Goal: Transaction & Acquisition: Purchase product/service

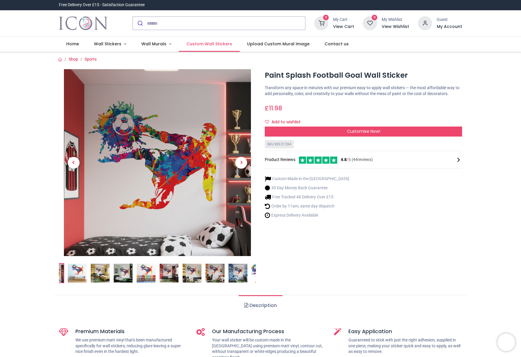
click at [217, 46] on span "Custom Wall Stickers" at bounding box center [209, 44] width 46 height 6
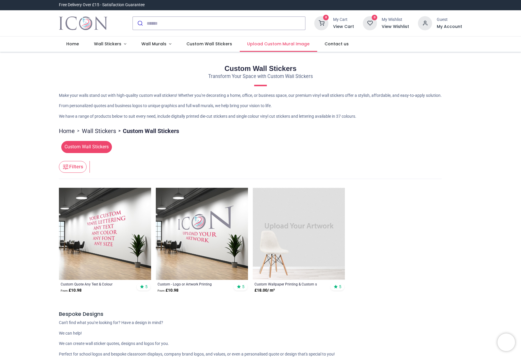
click at [242, 47] on link "Upload Custom Mural Image" at bounding box center [278, 44] width 77 height 15
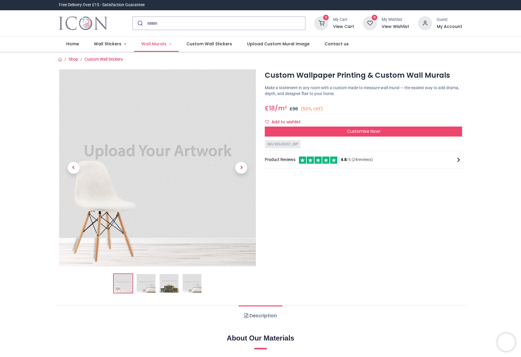
click at [165, 47] on link "Wall Murals" at bounding box center [156, 44] width 45 height 15
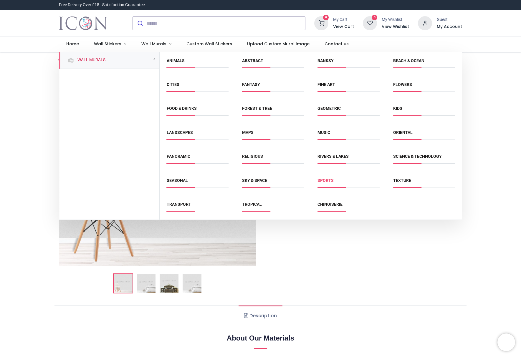
click at [324, 181] on link "Sports" at bounding box center [326, 180] width 16 height 5
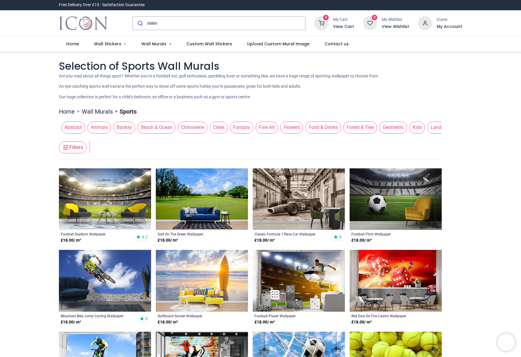
click at [120, 45] on span "Wall Stickers" at bounding box center [108, 44] width 29 height 6
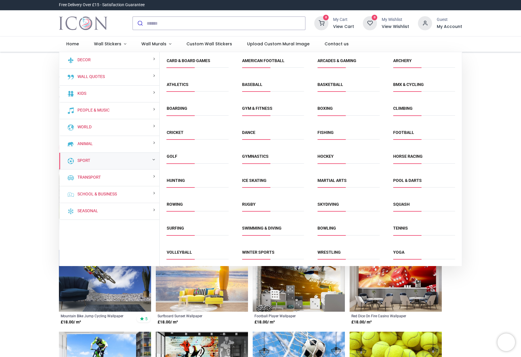
click at [397, 134] on link "Football" at bounding box center [403, 132] width 21 height 5
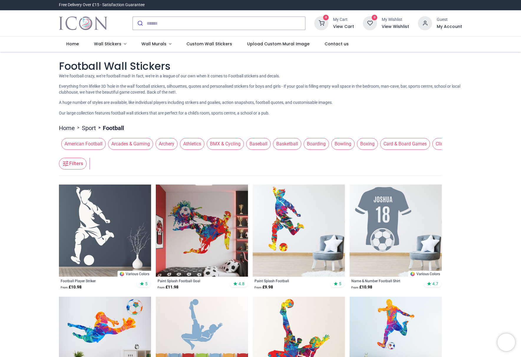
click at [396, 158] on header "Filters Filters" at bounding box center [250, 164] width 383 height 24
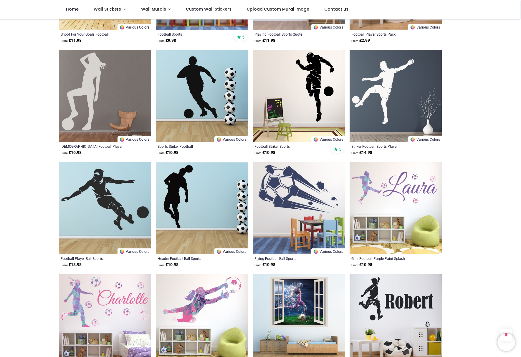
scroll to position [1779, 0]
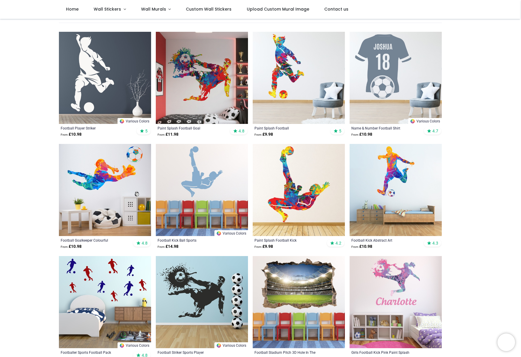
scroll to position [118, 0]
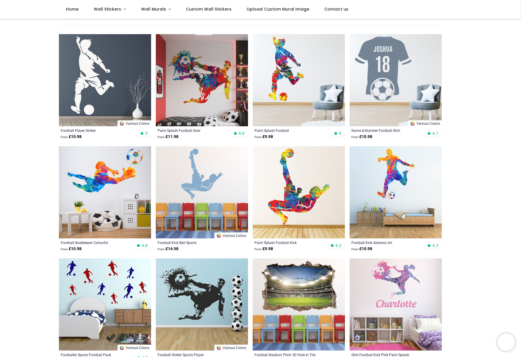
click at [228, 111] on img at bounding box center [202, 80] width 92 height 92
click at [277, 98] on img at bounding box center [299, 80] width 92 height 92
click at [264, 180] on img at bounding box center [299, 192] width 92 height 92
click at [119, 10] on span "Wall Stickers" at bounding box center [107, 9] width 27 height 6
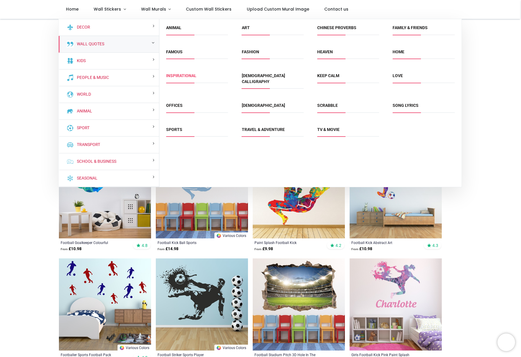
click at [190, 75] on link "Inspirational" at bounding box center [181, 75] width 30 height 5
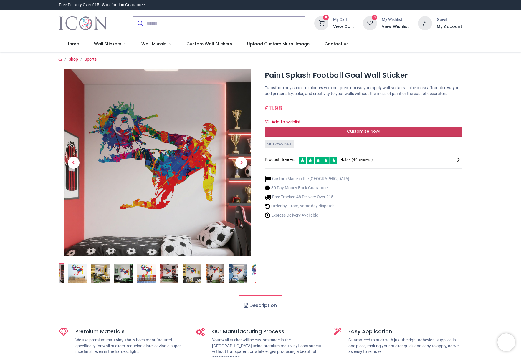
click at [273, 136] on div "Customise Now!" at bounding box center [363, 132] width 197 height 10
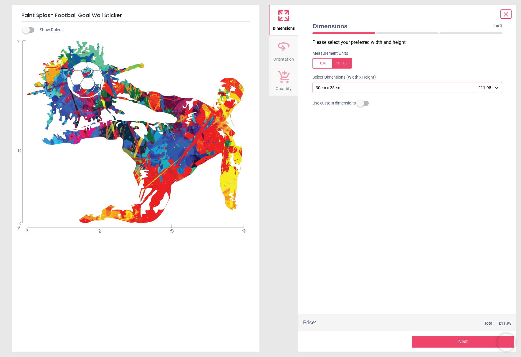
click at [344, 91] on div "30cm x 25cm £11.98" at bounding box center [408, 87] width 190 height 11
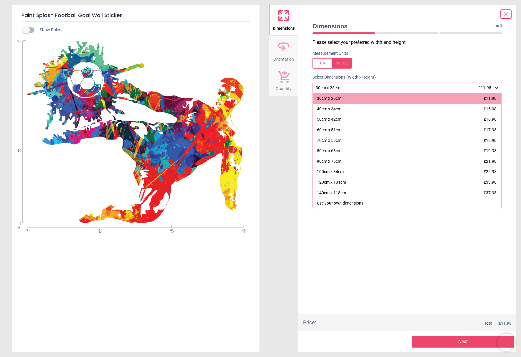
click at [444, 195] on div "140cm x 118cm £37.98" at bounding box center [407, 193] width 189 height 11
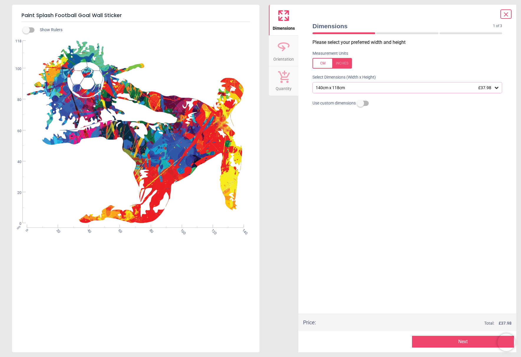
click at [468, 342] on button "Next" at bounding box center [463, 342] width 102 height 12
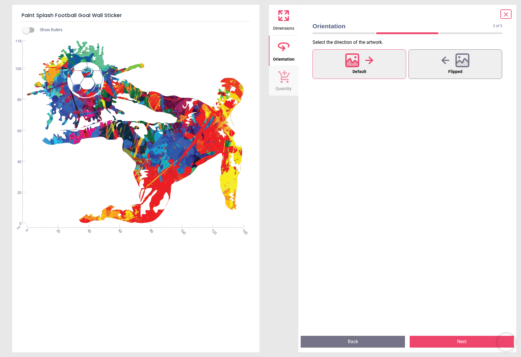
click at [465, 340] on button "Next" at bounding box center [462, 342] width 104 height 12
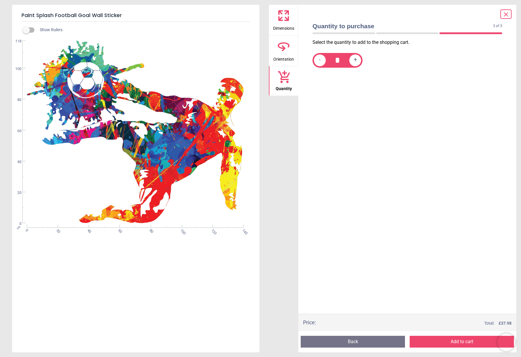
click at [464, 339] on button "Add to cart" at bounding box center [462, 342] width 104 height 12
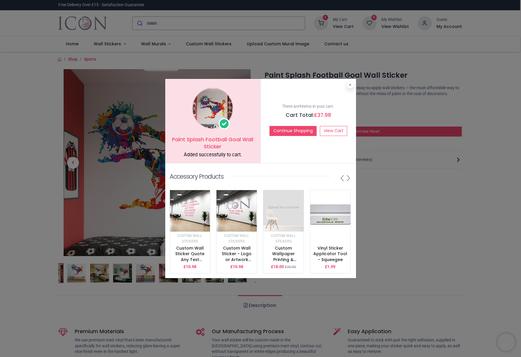
click at [349, 83] on icon at bounding box center [350, 84] width 2 height 3
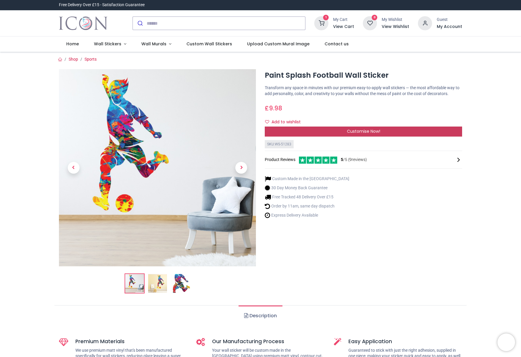
click at [355, 134] on span "Customise Now!" at bounding box center [363, 131] width 33 height 6
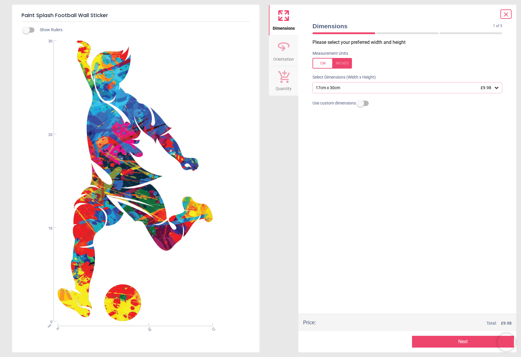
click at [381, 90] on div "17cm x 30cm £9.98" at bounding box center [404, 87] width 179 height 5
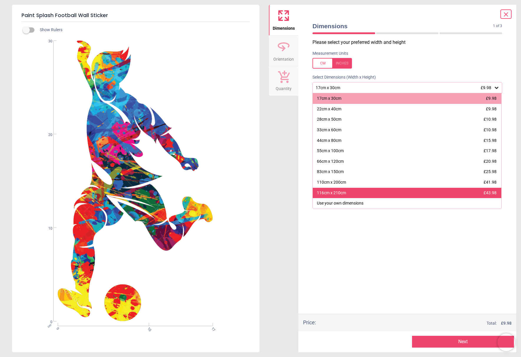
click at [388, 189] on div "116cm x 210cm £43.98" at bounding box center [407, 193] width 189 height 11
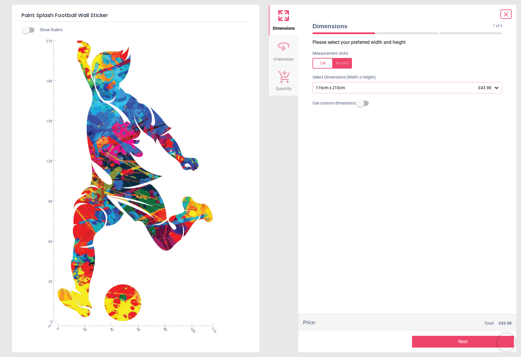
click at [456, 339] on button "Next" at bounding box center [463, 342] width 102 height 12
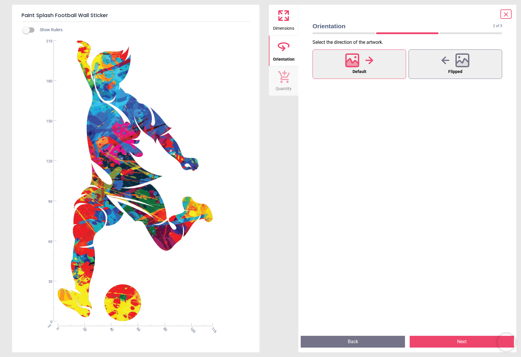
click at [454, 338] on button "Next" at bounding box center [462, 342] width 104 height 12
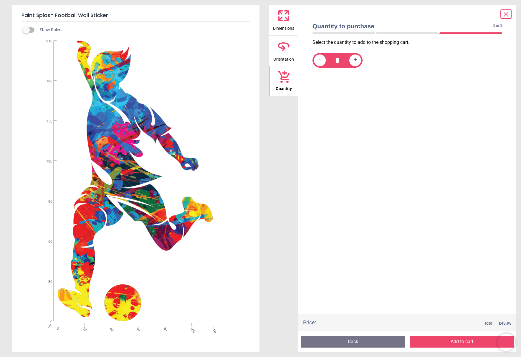
click at [453, 338] on button "Add to cart" at bounding box center [462, 342] width 104 height 12
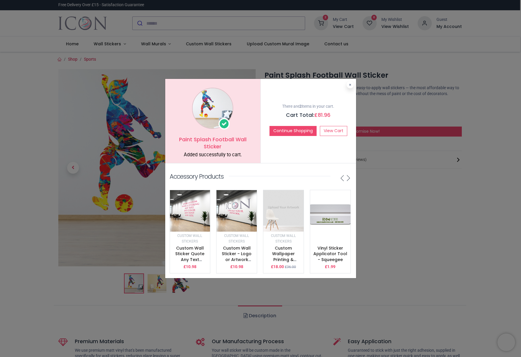
click at [350, 87] on button at bounding box center [350, 84] width 7 height 7
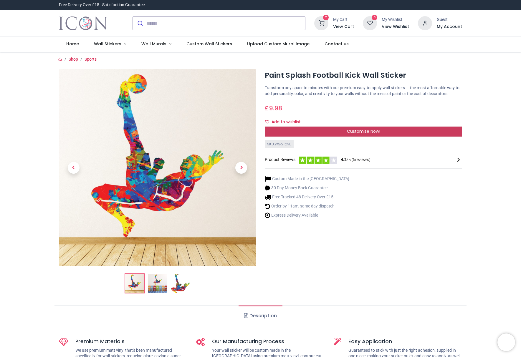
click at [349, 134] on span "Customise Now!" at bounding box center [363, 131] width 33 height 6
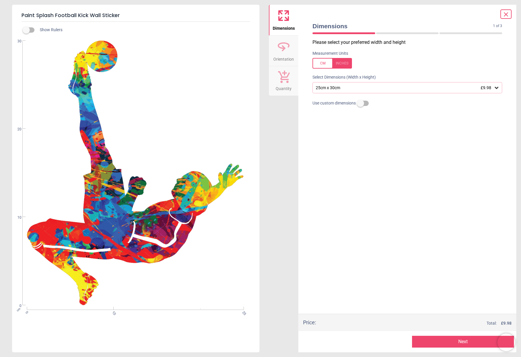
click at [402, 90] on div "25cm x 30cm £9.98" at bounding box center [404, 87] width 179 height 5
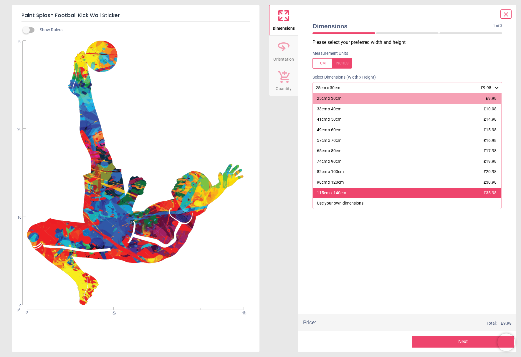
click at [390, 189] on div "115cm x 140cm £35.98" at bounding box center [407, 193] width 189 height 11
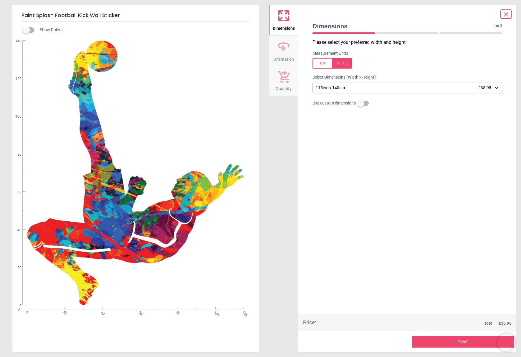
click at [451, 340] on button "Next" at bounding box center [463, 342] width 102 height 12
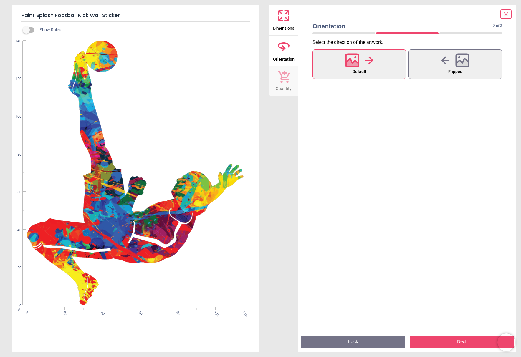
click at [449, 337] on button "Next" at bounding box center [462, 342] width 104 height 12
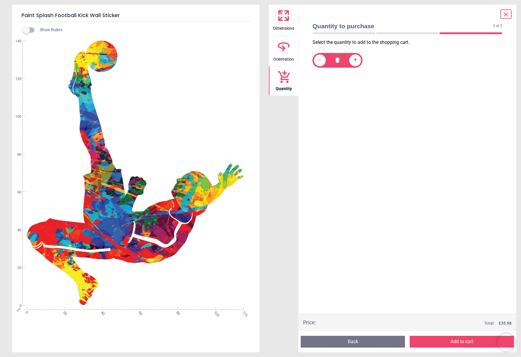
click at [444, 336] on button "Add to cart" at bounding box center [462, 342] width 104 height 12
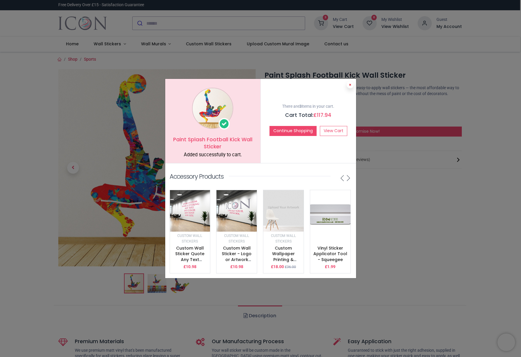
drag, startPoint x: 351, startPoint y: 82, endPoint x: 345, endPoint y: 81, distance: 5.9
click at [349, 83] on icon at bounding box center [350, 84] width 2 height 3
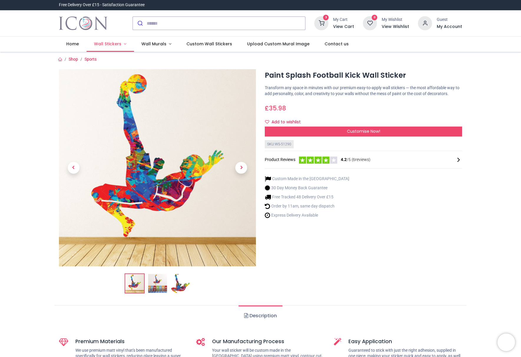
click at [121, 45] on link "Wall Stickers" at bounding box center [110, 44] width 47 height 15
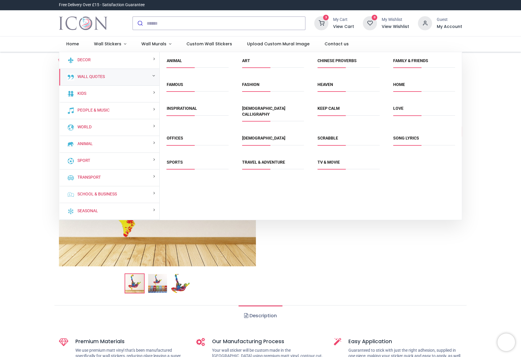
click at [202, 110] on span "Inspirational" at bounding box center [198, 111] width 62 height 10
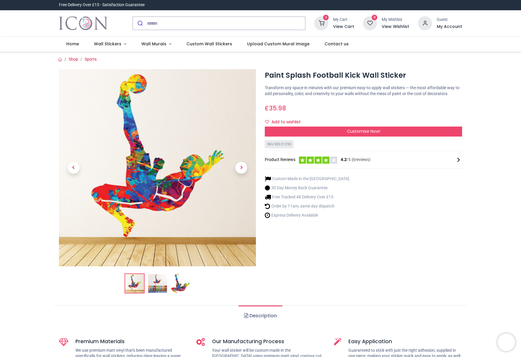
click at [202, 110] on img at bounding box center [157, 167] width 197 height 197
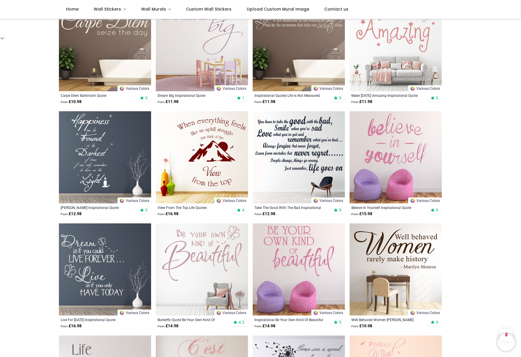
scroll to position [365, 0]
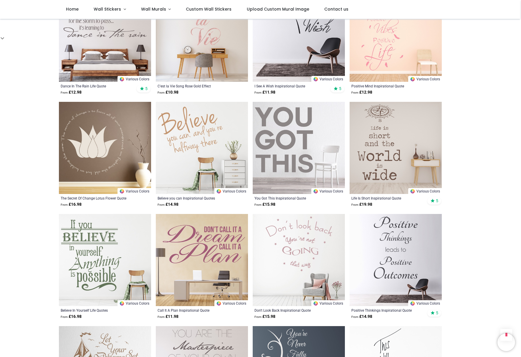
scroll to position [719, 0]
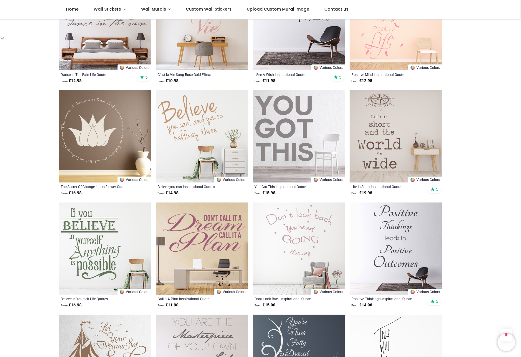
click at [342, 165] on img at bounding box center [299, 136] width 92 height 92
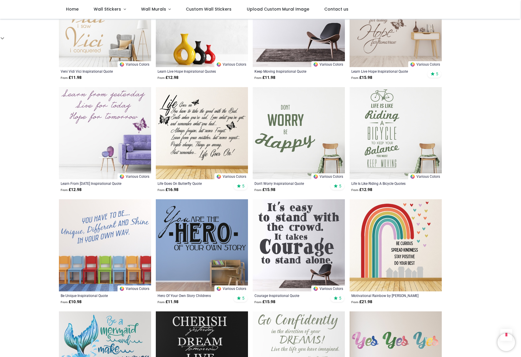
scroll to position [1285, 0]
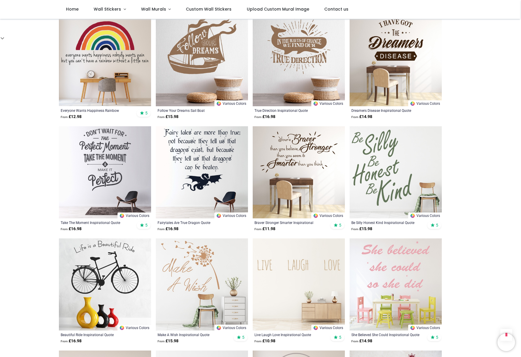
scroll to position [1815, 0]
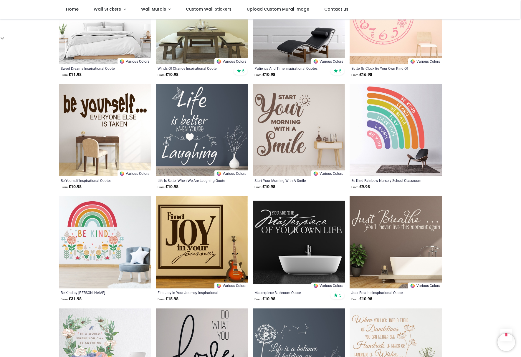
scroll to position [2746, 0]
click at [356, 146] on img at bounding box center [396, 130] width 92 height 92
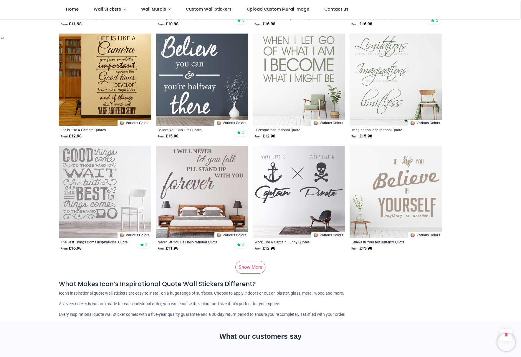
scroll to position [3818, 0]
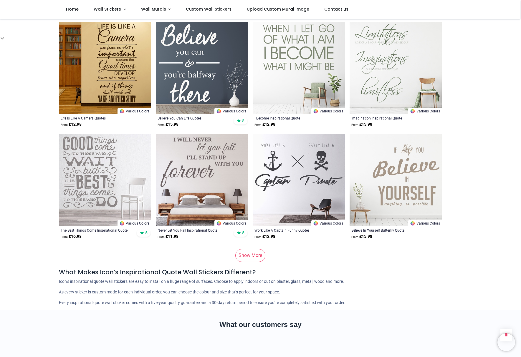
click at [258, 249] on link "Show More" at bounding box center [250, 255] width 30 height 13
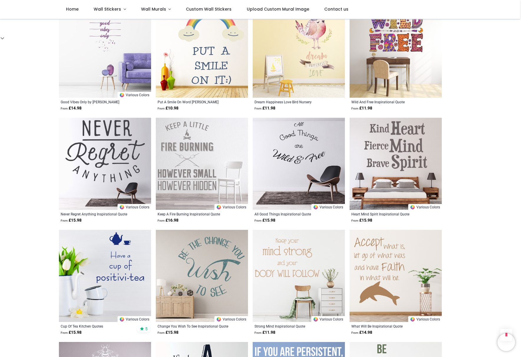
scroll to position [4419, 0]
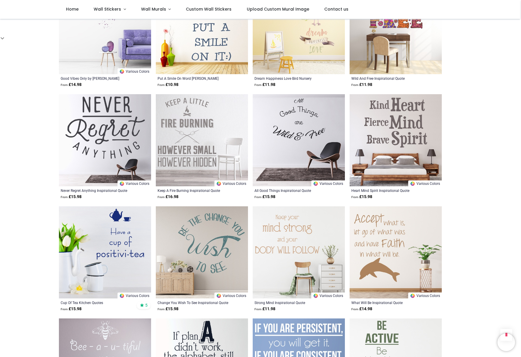
click at [260, 245] on img at bounding box center [299, 253] width 92 height 92
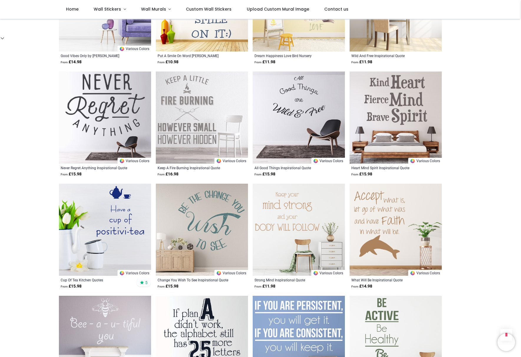
scroll to position [4443, 0]
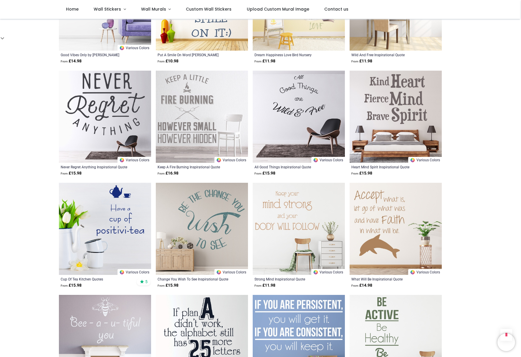
click at [260, 245] on img at bounding box center [299, 229] width 92 height 92
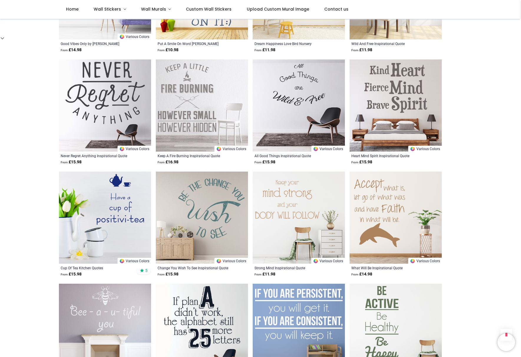
scroll to position [4455, 0]
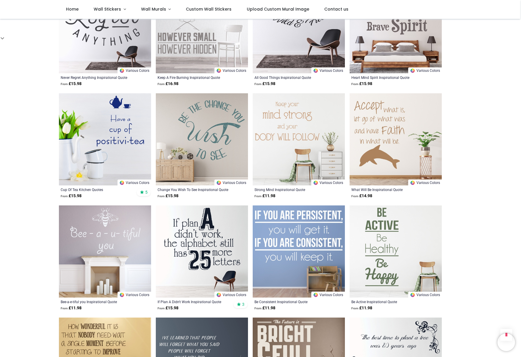
scroll to position [4537, 0]
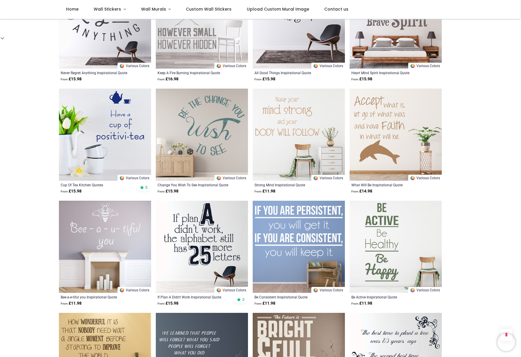
click at [270, 219] on img at bounding box center [299, 247] width 92 height 92
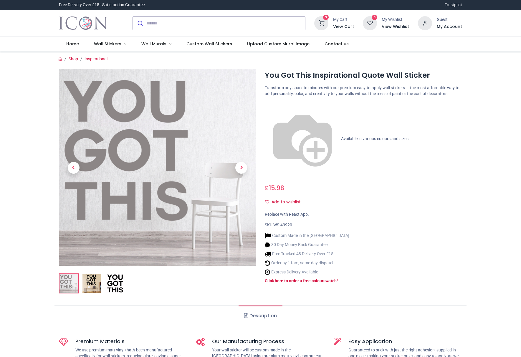
click at [342, 222] on div "SKU: WS-43920" at bounding box center [363, 225] width 197 height 6
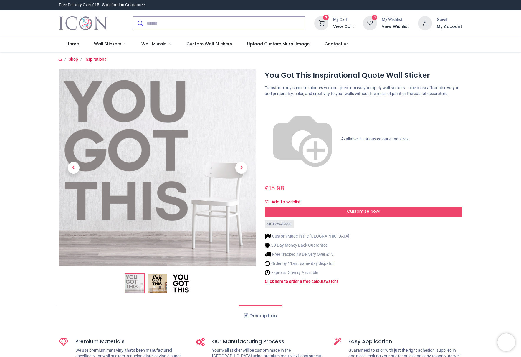
click at [344, 220] on div "SKU: WS-43920" at bounding box center [363, 224] width 197 height 9
click at [346, 207] on div "Customise Now!" at bounding box center [363, 212] width 197 height 10
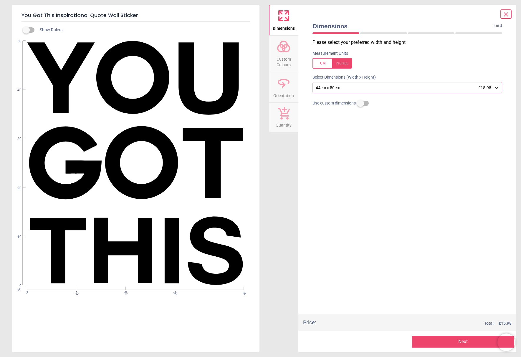
click at [396, 89] on div "44cm x 50cm £15.98" at bounding box center [404, 87] width 179 height 5
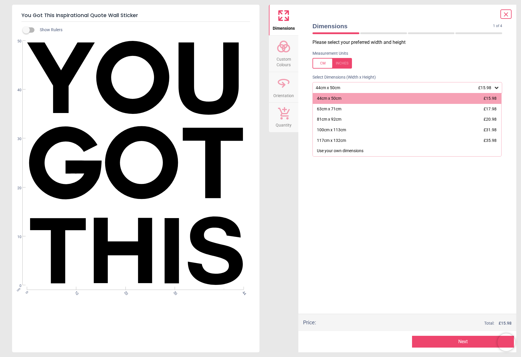
click at [390, 124] on div "81cm x 92cm £20.98" at bounding box center [407, 119] width 189 height 11
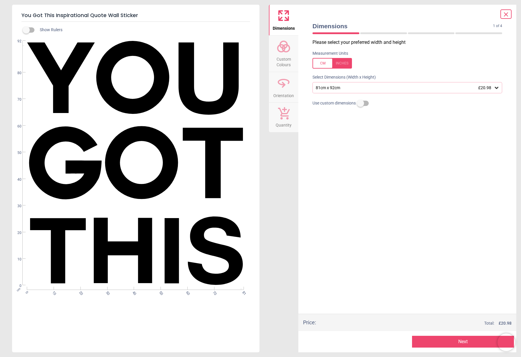
click at [399, 91] on div "81cm x 92cm £20.98" at bounding box center [408, 87] width 190 height 11
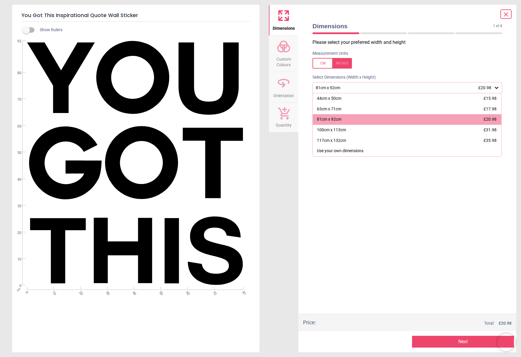
click at [389, 127] on div "100cm x 113cm £31.98" at bounding box center [407, 130] width 189 height 11
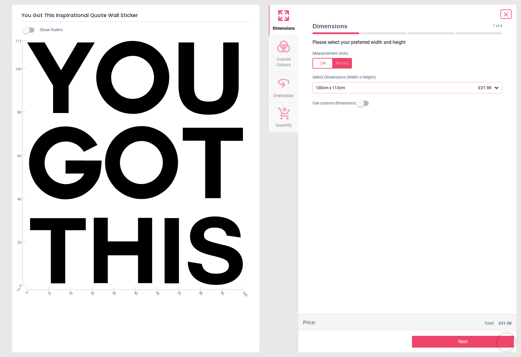
click at [458, 342] on button "Next" at bounding box center [463, 342] width 102 height 12
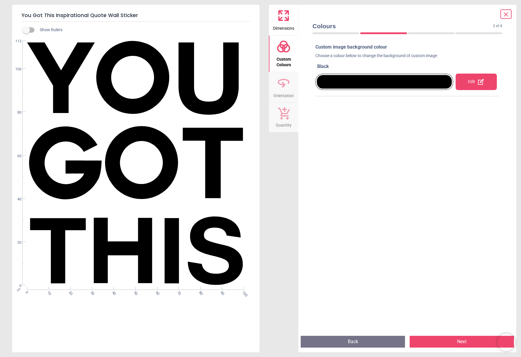
click at [457, 341] on button "Next" at bounding box center [462, 342] width 104 height 12
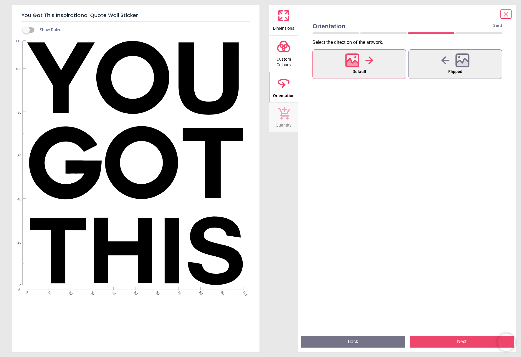
click at [398, 341] on button "Back" at bounding box center [353, 342] width 104 height 12
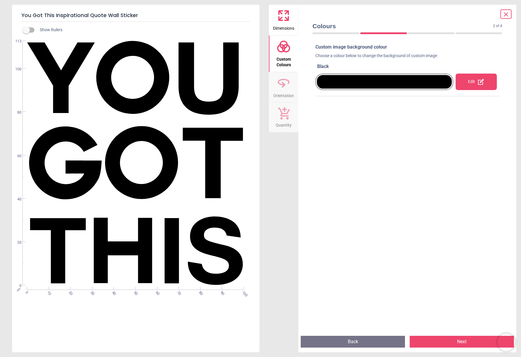
click at [410, 82] on div at bounding box center [384, 82] width 135 height 14
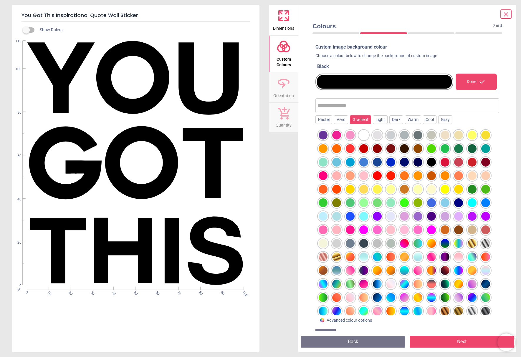
click at [369, 119] on div "Gradient" at bounding box center [360, 119] width 21 height 9
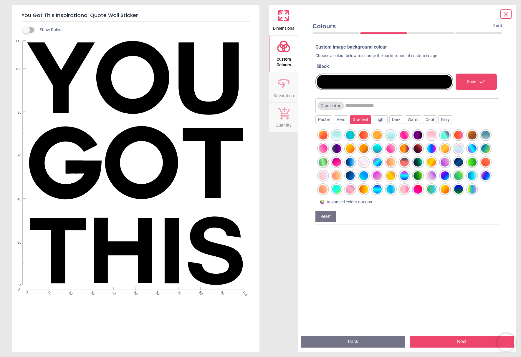
click at [359, 201] on div "Advanced colour options" at bounding box center [349, 202] width 45 height 6
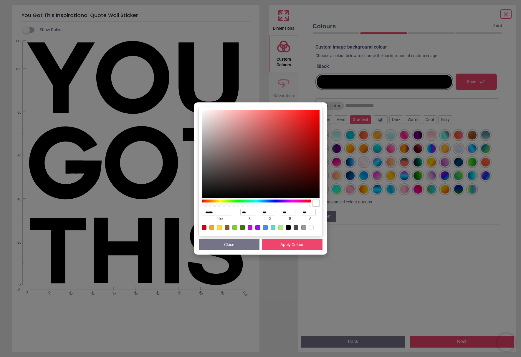
click at [254, 242] on button "Close" at bounding box center [229, 245] width 61 height 11
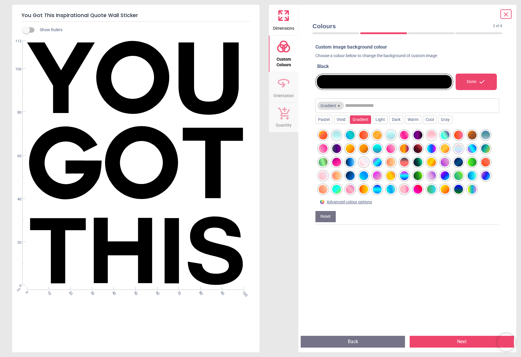
click at [403, 175] on div at bounding box center [404, 175] width 9 height 9
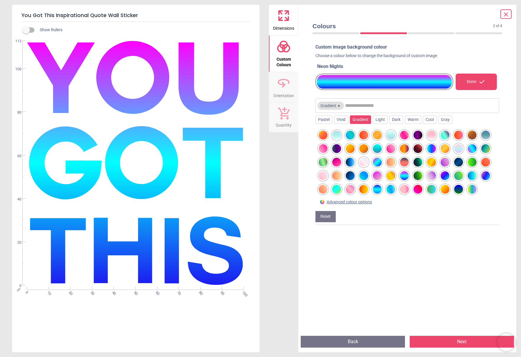
click at [401, 174] on div at bounding box center [404, 175] width 9 height 9
click at [428, 149] on div at bounding box center [431, 148] width 9 height 9
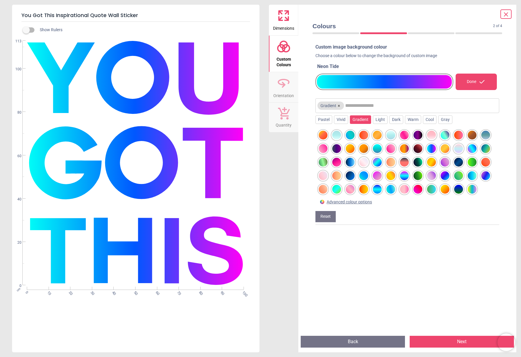
click at [428, 149] on div at bounding box center [431, 148] width 9 height 9
click at [406, 174] on div at bounding box center [404, 175] width 9 height 9
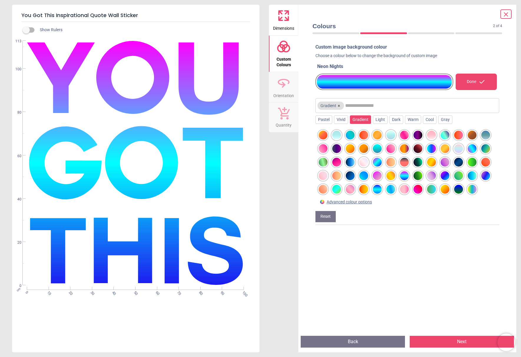
click at [406, 174] on div at bounding box center [404, 175] width 9 height 9
click at [465, 86] on div "Done" at bounding box center [476, 82] width 41 height 16
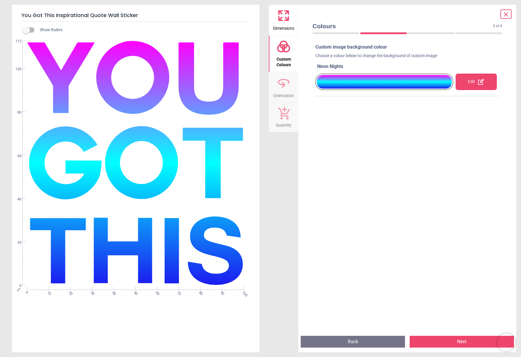
click at [448, 338] on button "Next" at bounding box center [462, 342] width 104 height 12
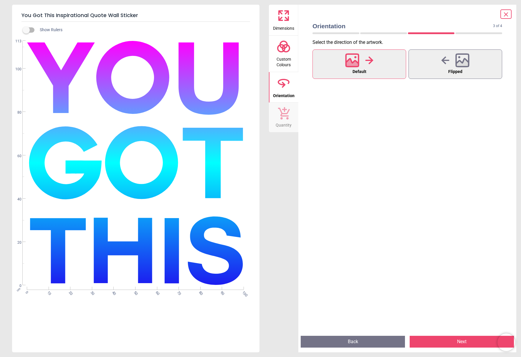
click at [446, 337] on button "Next" at bounding box center [462, 342] width 104 height 12
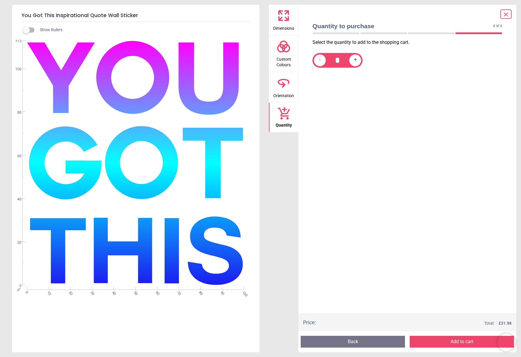
click at [444, 333] on div "Preview Back Add to cart Next" at bounding box center [407, 341] width 218 height 21
click at [445, 338] on button "Add to cart" at bounding box center [462, 342] width 104 height 12
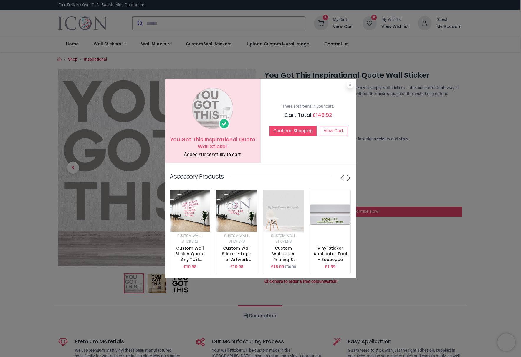
click at [349, 86] on div "There are 4 items in your cart. Cart Total: £ 149.92 Continue Shopping View Cart" at bounding box center [308, 121] width 95 height 84
click at [350, 83] on icon at bounding box center [350, 84] width 2 height 3
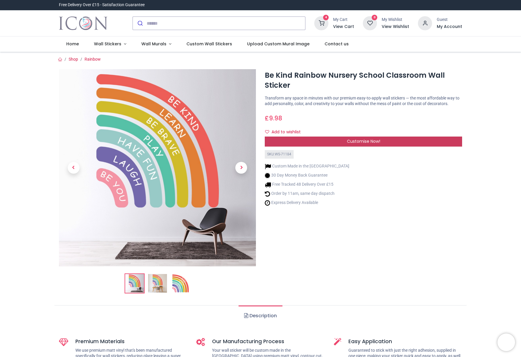
click at [356, 144] on span "Customise Now!" at bounding box center [363, 141] width 33 height 6
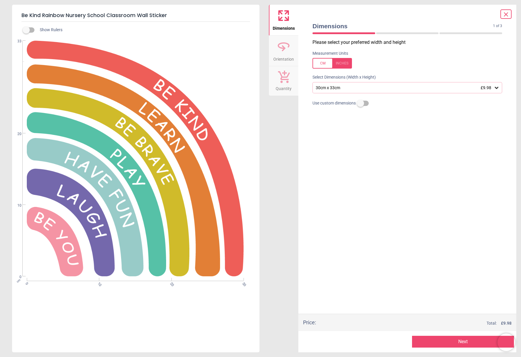
click at [360, 91] on div "30cm x 33cm £9.98" at bounding box center [408, 87] width 190 height 11
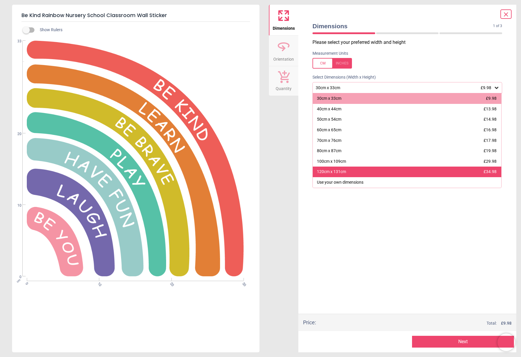
click at [358, 168] on div "120cm x 131cm £34.98" at bounding box center [407, 172] width 189 height 11
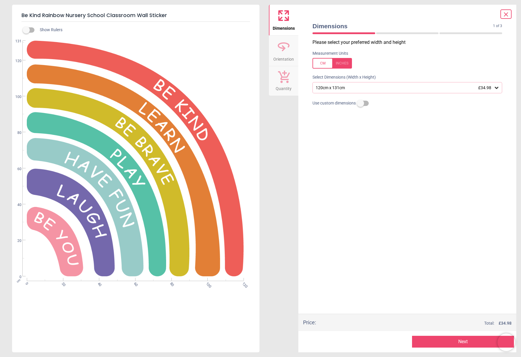
click at [443, 331] on div "Price : Total: £ 34.98" at bounding box center [407, 322] width 218 height 17
click at [445, 339] on button "Next" at bounding box center [463, 342] width 102 height 12
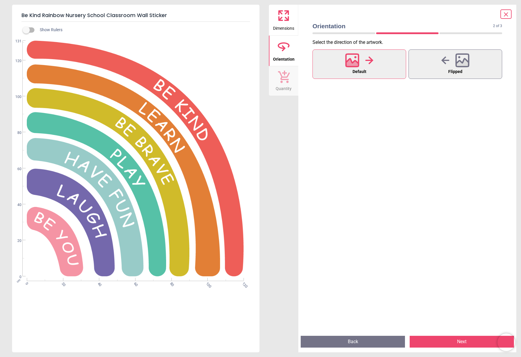
click at [442, 338] on button "Next" at bounding box center [462, 342] width 104 height 12
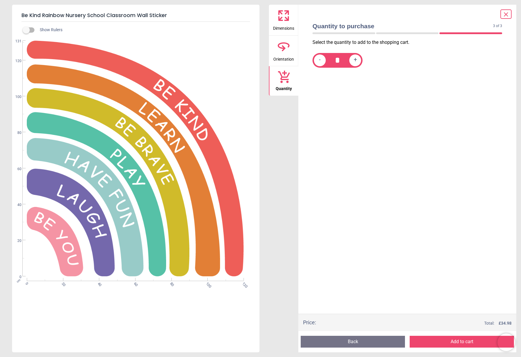
click at [442, 337] on button "Add to cart" at bounding box center [462, 342] width 104 height 12
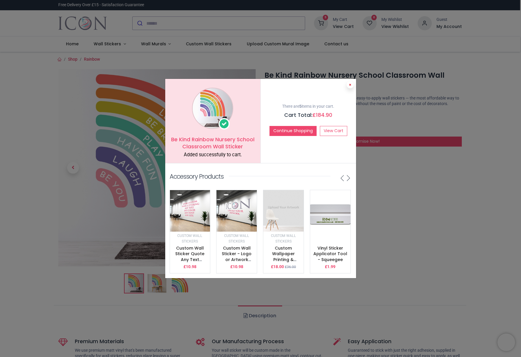
click at [349, 83] on icon at bounding box center [350, 84] width 2 height 3
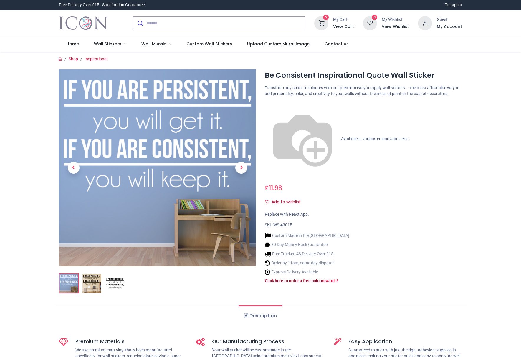
click at [270, 279] on strong "Click here to order a free colour" at bounding box center [294, 281] width 59 height 5
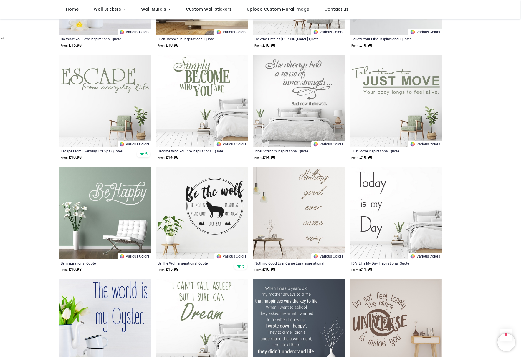
scroll to position [1343, 0]
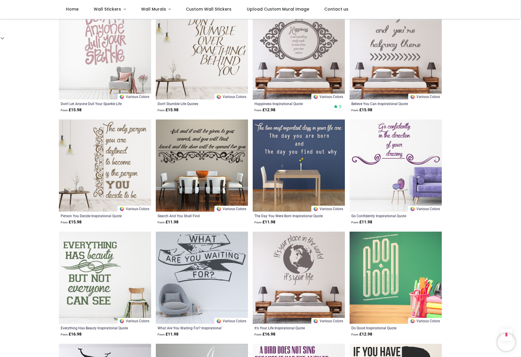
scroll to position [1956, 0]
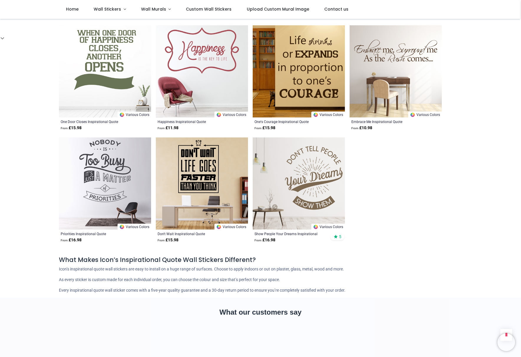
scroll to position [2710, 0]
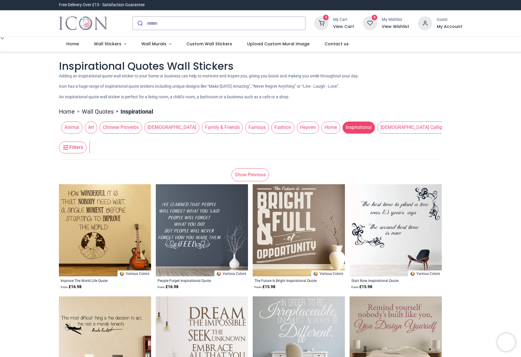
click at [265, 178] on link "Show Previous" at bounding box center [250, 175] width 37 height 13
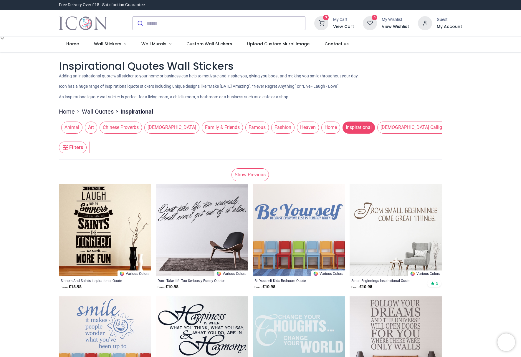
click at [265, 177] on link "Show Previous" at bounding box center [250, 175] width 37 height 13
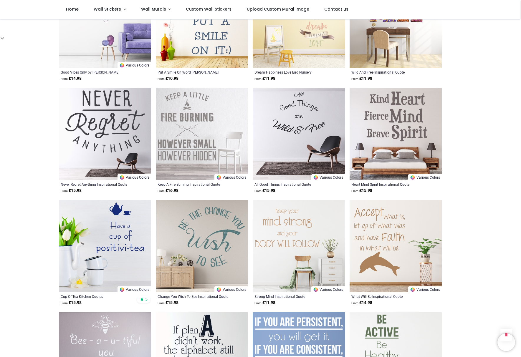
scroll to position [1308, 0]
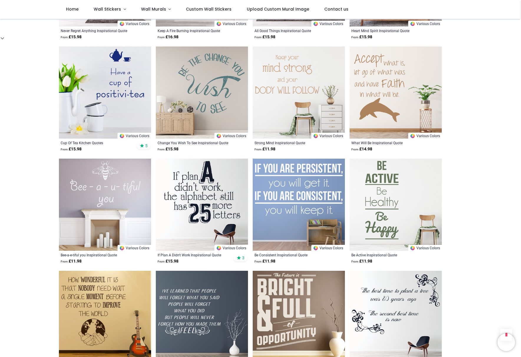
scroll to position [1461, 0]
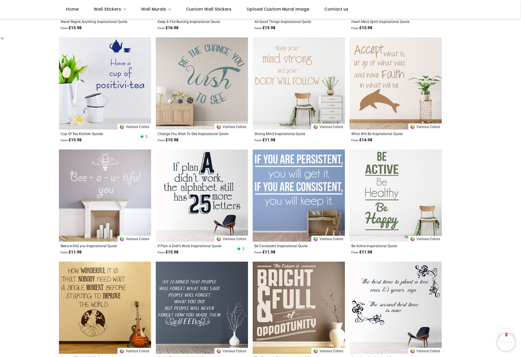
click at [285, 189] on img at bounding box center [299, 196] width 92 height 92
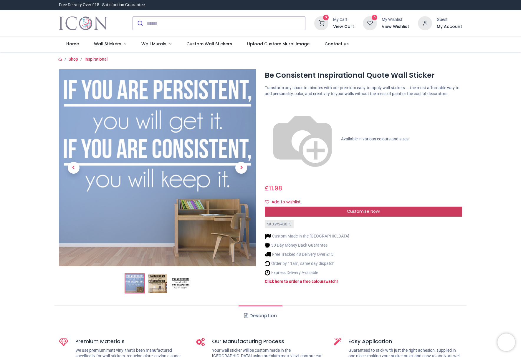
click at [302, 207] on div "Customise Now!" at bounding box center [363, 212] width 197 height 10
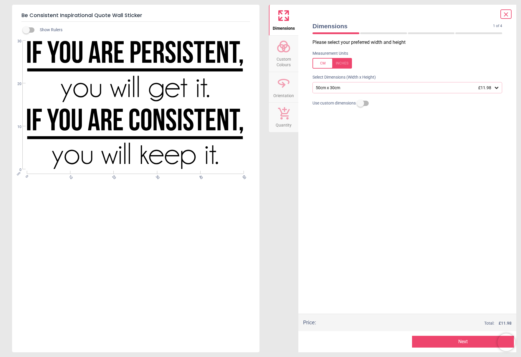
click at [430, 90] on div "50cm x 30cm £11.98" at bounding box center [404, 87] width 179 height 5
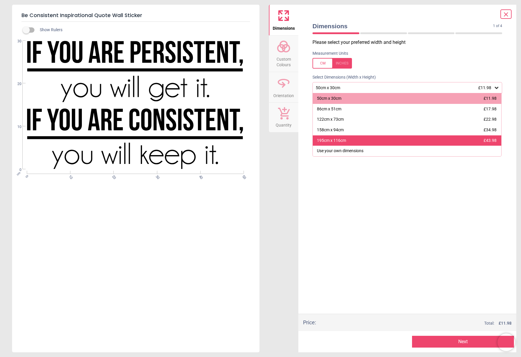
click at [403, 137] on div "195cm x 116cm £43.98" at bounding box center [407, 141] width 189 height 11
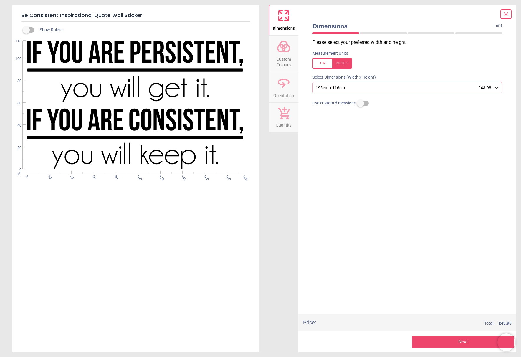
click at [457, 339] on button "Next" at bounding box center [463, 342] width 102 height 12
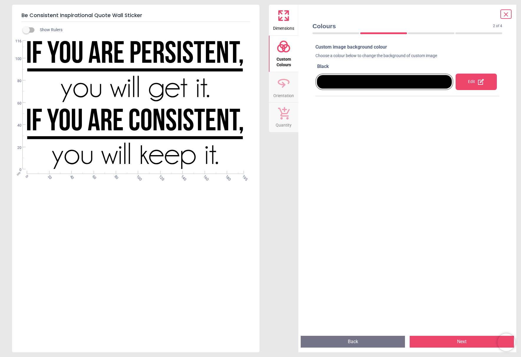
click at [385, 86] on div at bounding box center [384, 82] width 135 height 14
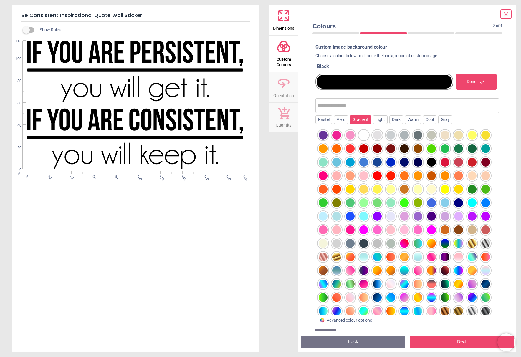
click at [365, 122] on div "Gradient" at bounding box center [360, 119] width 21 height 9
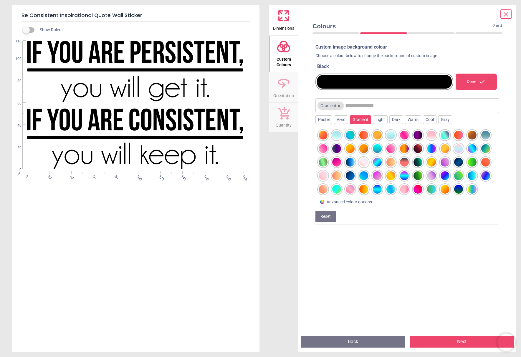
click at [471, 189] on div at bounding box center [472, 189] width 9 height 9
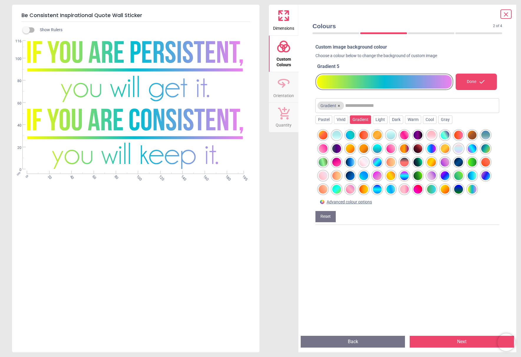
click at [407, 164] on div at bounding box center [404, 162] width 9 height 9
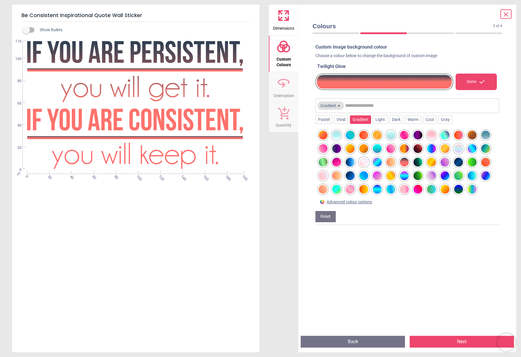
click at [352, 176] on div at bounding box center [350, 175] width 9 height 9
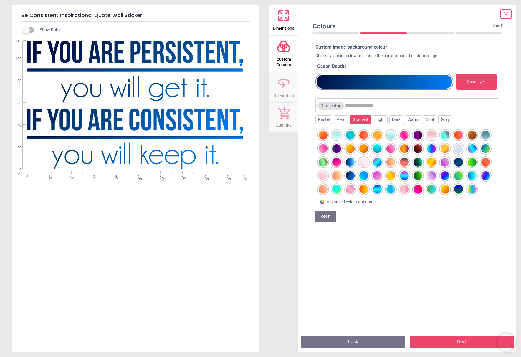
click at [352, 176] on div at bounding box center [350, 175] width 9 height 9
click at [376, 166] on div at bounding box center [377, 162] width 9 height 9
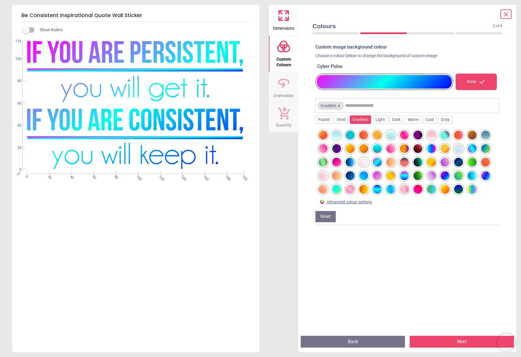
click at [470, 151] on div at bounding box center [472, 148] width 9 height 9
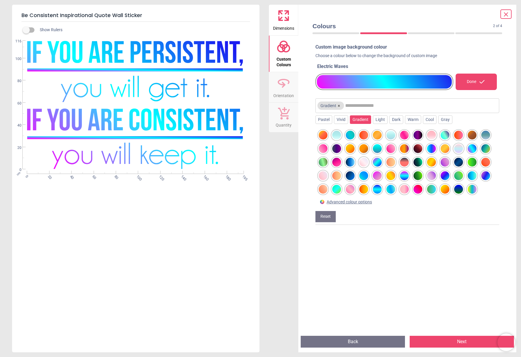
click at [483, 150] on div at bounding box center [485, 148] width 9 height 9
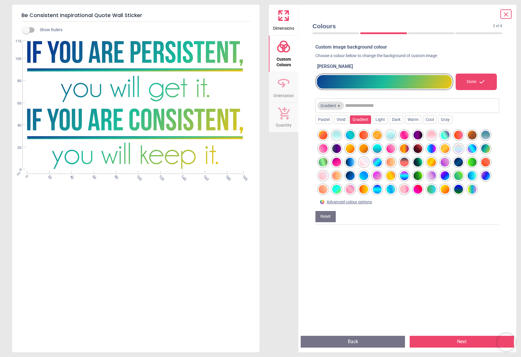
click at [486, 175] on div at bounding box center [485, 175] width 9 height 9
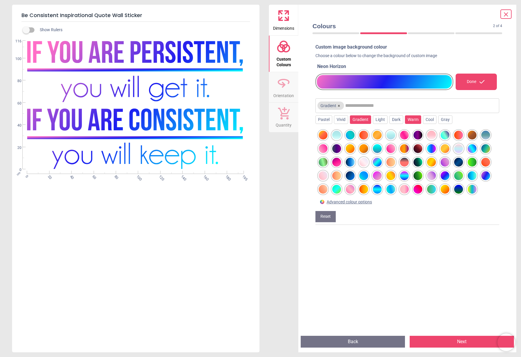
click at [414, 122] on div "Warm" at bounding box center [413, 119] width 16 height 9
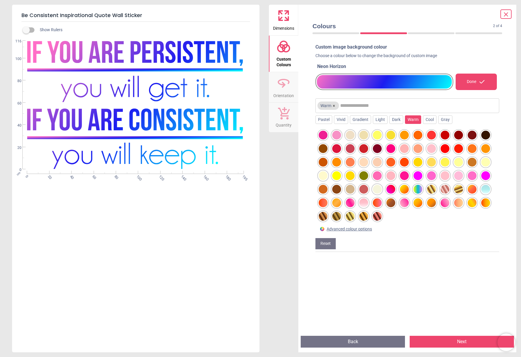
click at [421, 187] on div at bounding box center [418, 189] width 9 height 9
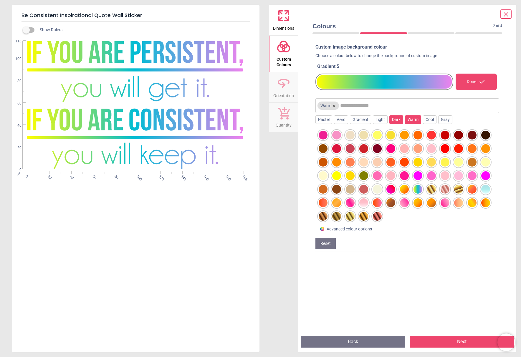
click at [397, 124] on div "Warm × Pastel Vivid Gradient Light Dark Warm Cool Gray Advanced colour options" at bounding box center [408, 164] width 184 height 141
click at [396, 122] on div "Dark" at bounding box center [396, 119] width 14 height 9
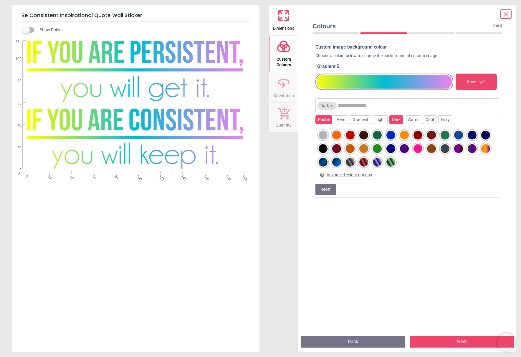
click at [331, 121] on div "Pastel" at bounding box center [324, 119] width 17 height 9
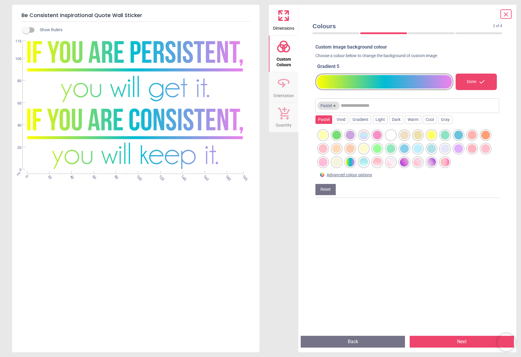
click at [362, 136] on div at bounding box center [363, 135] width 9 height 9
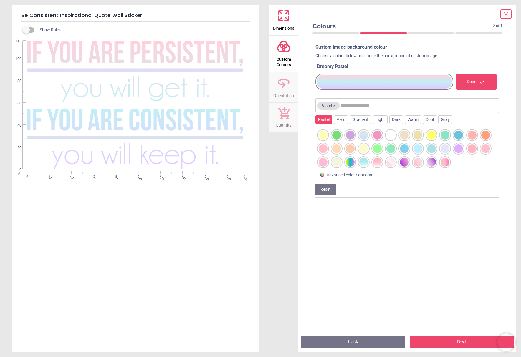
click at [361, 133] on div at bounding box center [363, 135] width 9 height 9
drag, startPoint x: 349, startPoint y: 124, endPoint x: 346, endPoint y: 123, distance: 3.1
click at [346, 123] on div "Pastel × Pastel Vivid Gradient Light Dark Warm Cool Gray Advanced colour options" at bounding box center [408, 137] width 184 height 87
click at [347, 123] on div "Vivid" at bounding box center [341, 119] width 14 height 9
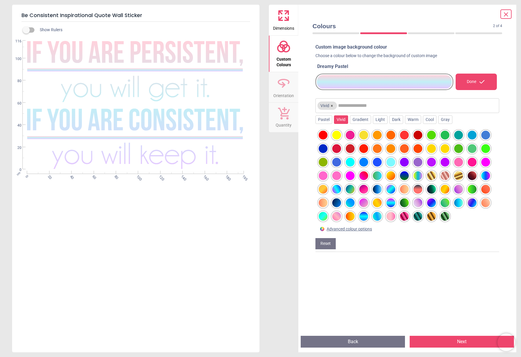
click at [367, 188] on div at bounding box center [363, 189] width 9 height 9
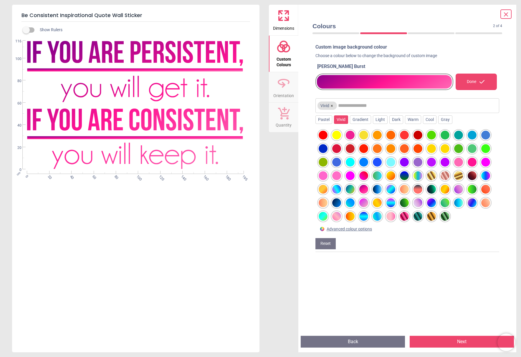
click at [369, 186] on div at bounding box center [364, 189] width 11 height 11
click at [372, 186] on div at bounding box center [408, 176] width 184 height 97
click at [484, 175] on div at bounding box center [485, 175] width 9 height 9
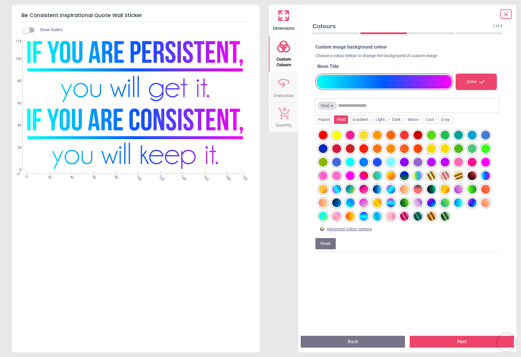
click at [468, 90] on div "Done" at bounding box center [476, 82] width 46 height 24
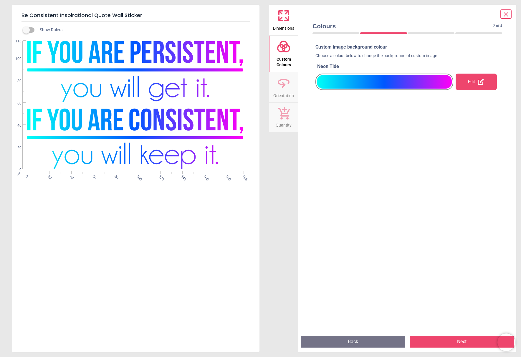
click at [467, 340] on button "Next" at bounding box center [462, 342] width 104 height 12
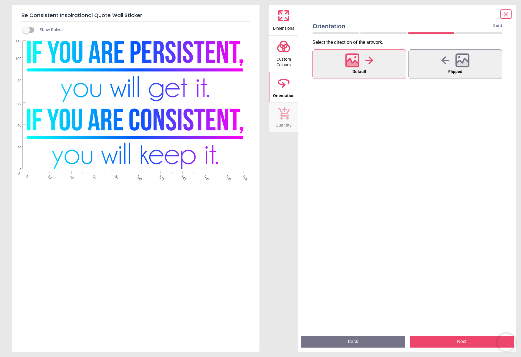
click at [465, 339] on button "Next" at bounding box center [462, 342] width 104 height 12
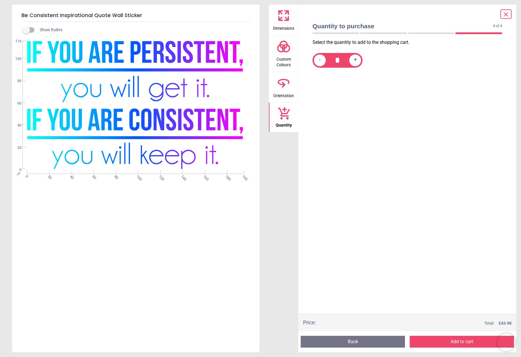
click at [464, 338] on button "Add to cart" at bounding box center [462, 342] width 104 height 12
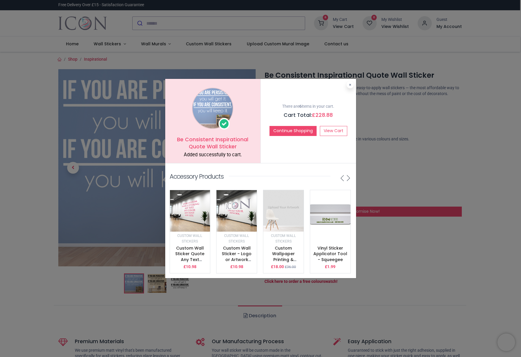
click at [349, 85] on button at bounding box center [350, 84] width 7 height 7
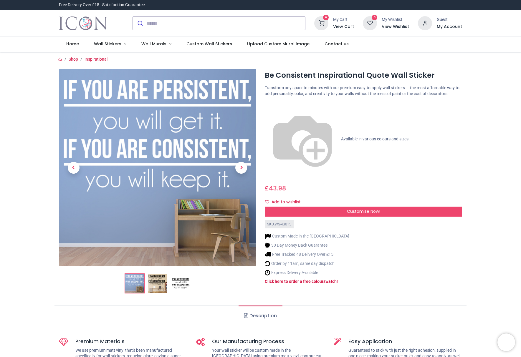
click at [328, 27] on icon at bounding box center [321, 23] width 14 height 14
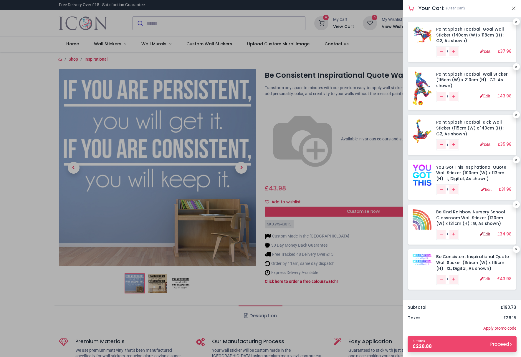
click at [482, 235] on link "Edit" at bounding box center [485, 234] width 10 height 4
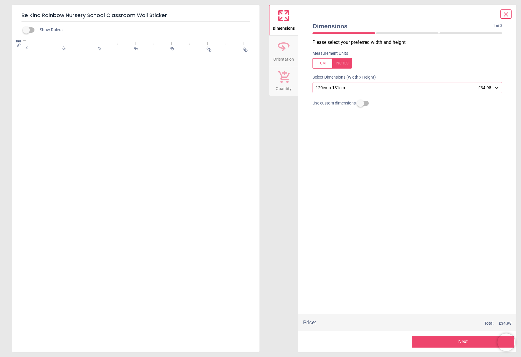
click at [503, 17] on icon at bounding box center [506, 14] width 7 height 7
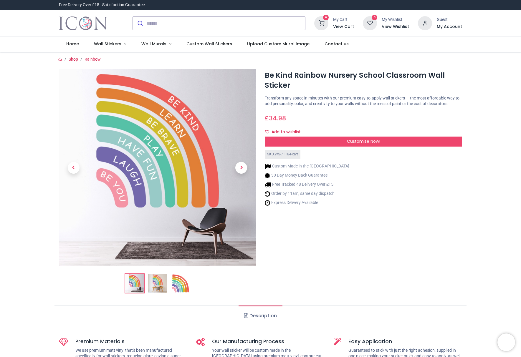
click at [328, 27] on div "6" at bounding box center [321, 23] width 14 height 14
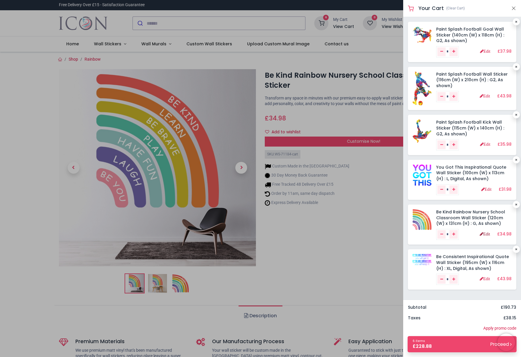
click at [482, 234] on link "Edit" at bounding box center [485, 234] width 10 height 4
click at [482, 233] on link "Edit" at bounding box center [485, 234] width 10 height 4
click at [444, 236] on link "Remove one" at bounding box center [442, 234] width 8 height 9
type input "*"
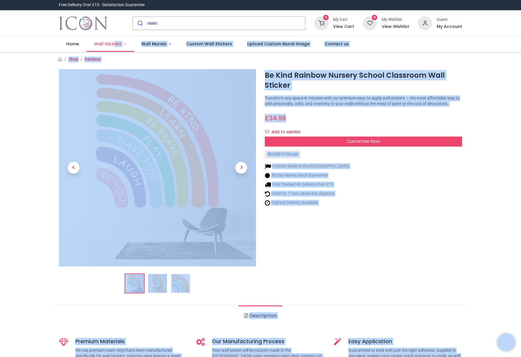
click at [113, 46] on span "Wall Stickers" at bounding box center [107, 44] width 27 height 6
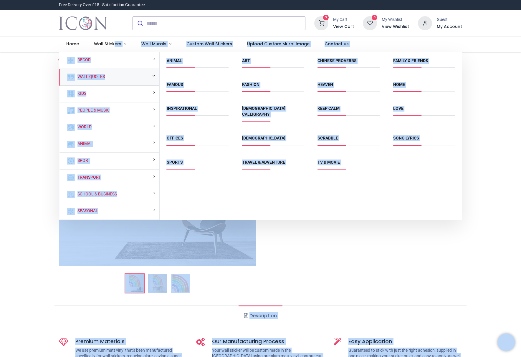
click at [177, 109] on link "Inspirational" at bounding box center [182, 108] width 30 height 5
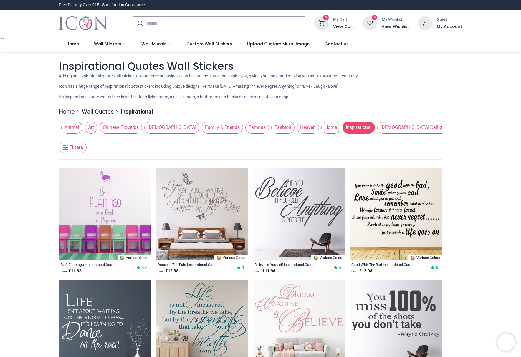
click at [330, 25] on div "5 My Cart View Cart" at bounding box center [334, 23] width 40 height 14
click at [328, 25] on icon at bounding box center [321, 23] width 14 height 14
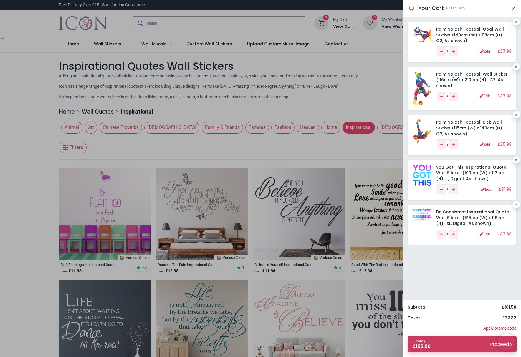
click at [477, 341] on link "5 items £ 193.90 Proceed" at bounding box center [462, 344] width 109 height 16
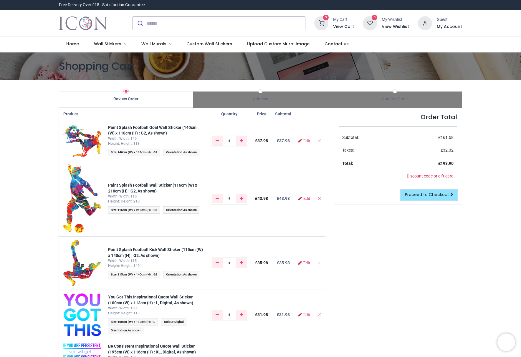
click at [432, 197] on span "Proceed to Checkout" at bounding box center [427, 195] width 44 height 6
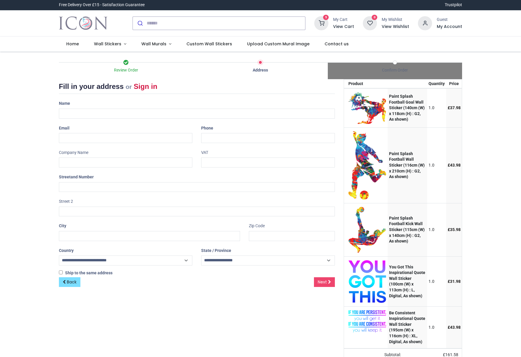
select select "***"
click at [221, 114] on input "text" at bounding box center [197, 114] width 276 height 10
type input "**********"
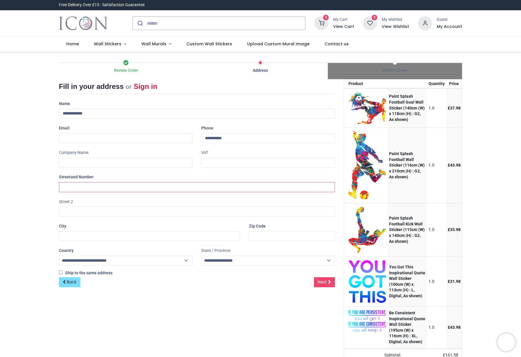
type input "**********"
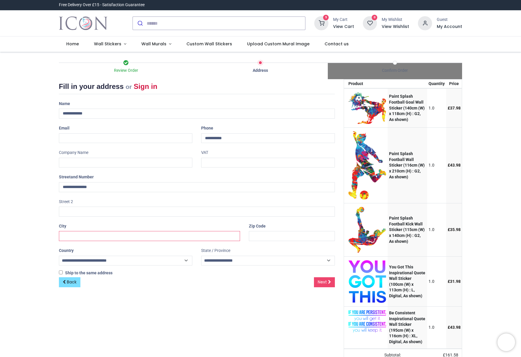
type input "******"
type input "********"
click at [74, 115] on input "**********" at bounding box center [197, 114] width 276 height 10
type input "**********"
click at [96, 137] on input "email" at bounding box center [126, 138] width 134 height 10
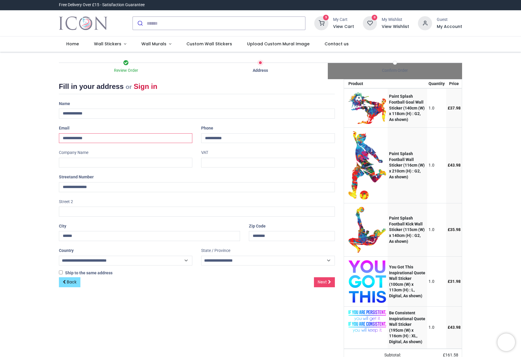
type input "**********"
click at [137, 162] on input "text" at bounding box center [126, 163] width 134 height 10
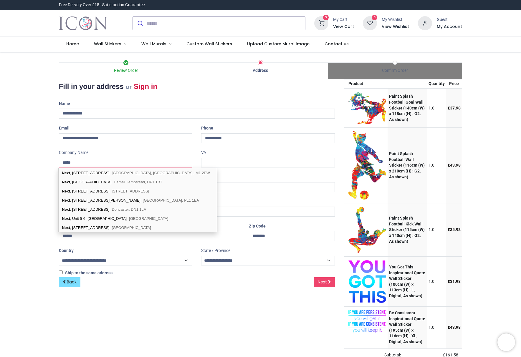
type input "****"
click at [178, 110] on input "**********" at bounding box center [197, 114] width 276 height 10
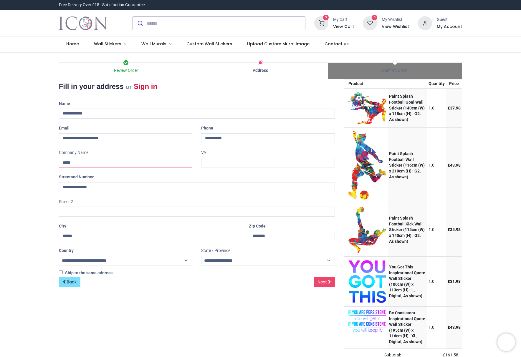
click at [160, 163] on input "****" at bounding box center [126, 163] width 134 height 10
click at [219, 260] on select "**********" at bounding box center [268, 261] width 134 height 10
click at [201, 256] on select "**********" at bounding box center [268, 261] width 134 height 10
click at [218, 260] on select "**********" at bounding box center [268, 261] width 134 height 10
select select "***"
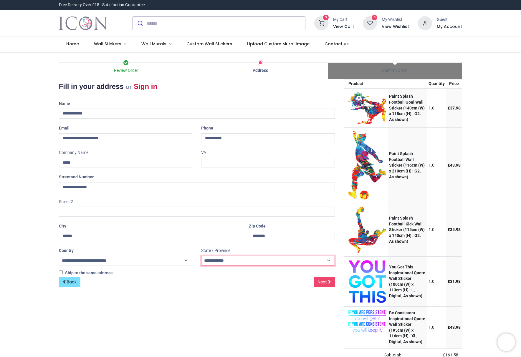
click at [201, 256] on select "**********" at bounding box center [268, 261] width 134 height 10
click at [319, 282] on span "Next" at bounding box center [322, 282] width 9 height 6
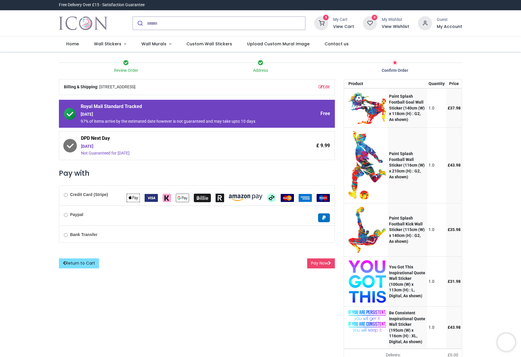
click at [103, 198] on div "Credit Card (Stripe)" at bounding box center [197, 196] width 276 height 20
click at [318, 264] on button "Pay Now" at bounding box center [321, 264] width 28 height 10
